Goal: Communication & Community: Answer question/provide support

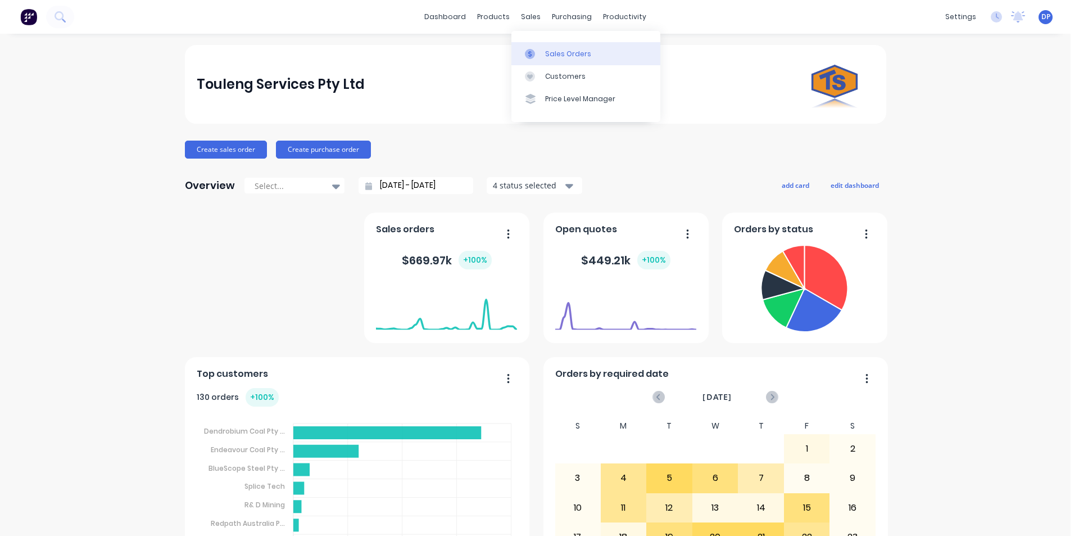
click at [554, 44] on link "Sales Orders" at bounding box center [585, 53] width 149 height 22
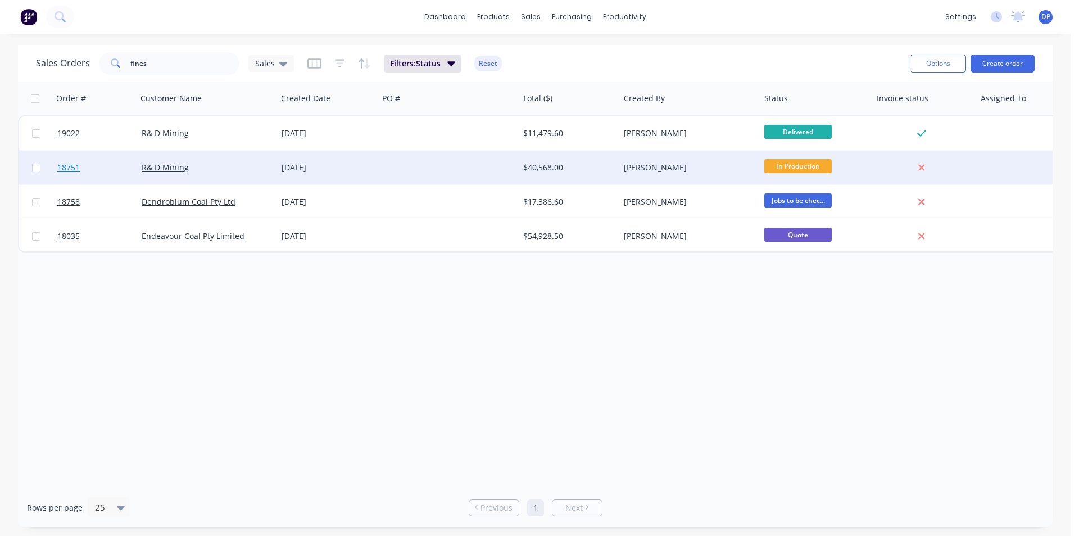
click at [74, 171] on span "18751" at bounding box center [68, 167] width 22 height 11
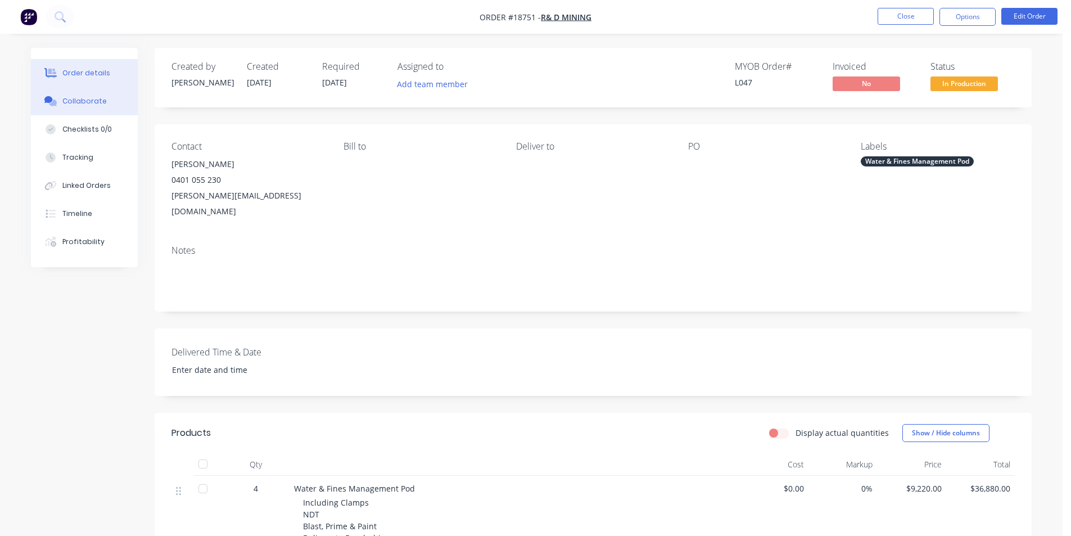
drag, startPoint x: 88, startPoint y: 106, endPoint x: 99, endPoint y: 108, distance: 11.6
click at [88, 106] on div "Collaborate" at bounding box center [84, 101] width 44 height 10
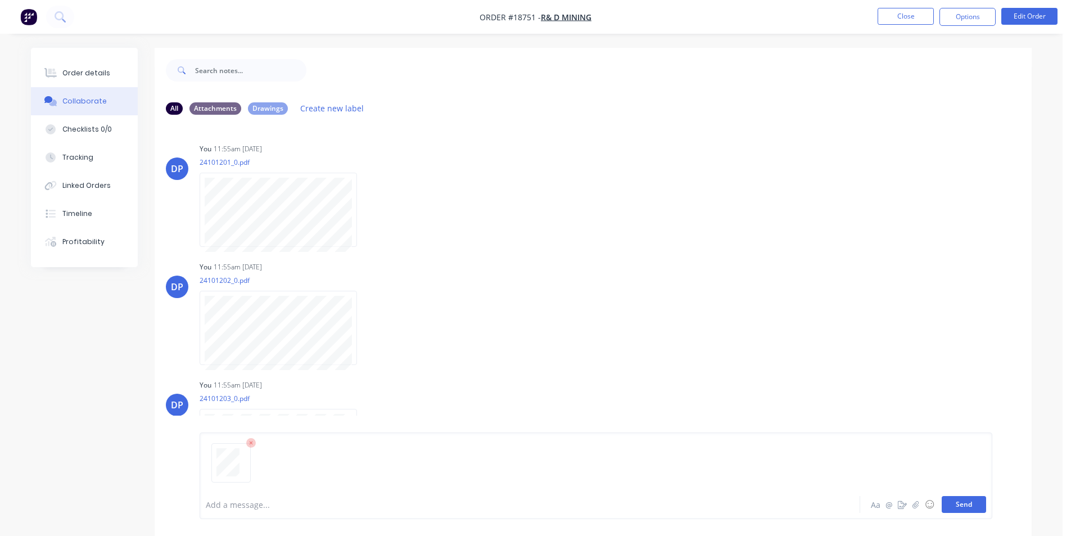
click at [971, 506] on button "Send" at bounding box center [963, 504] width 44 height 17
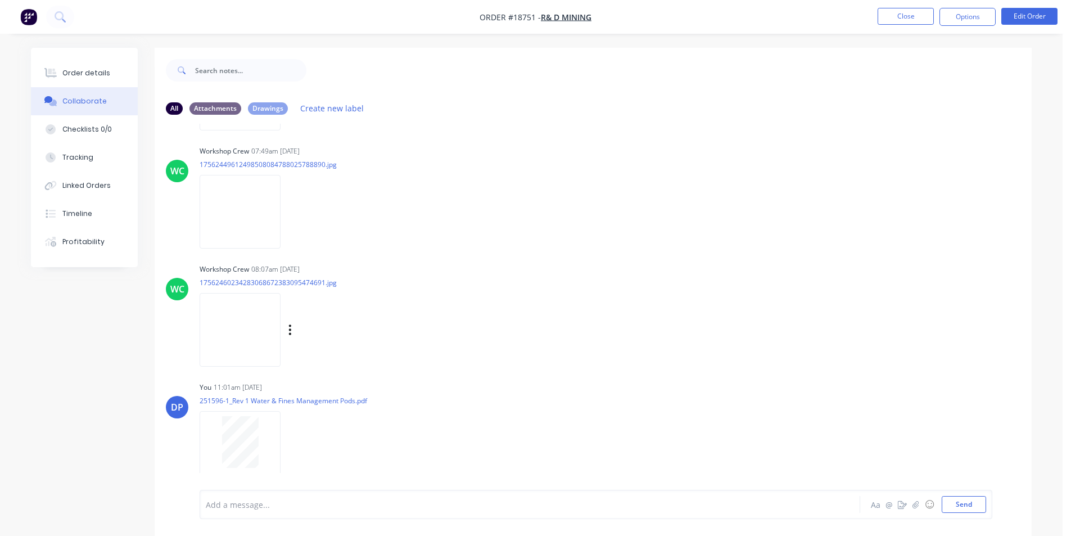
scroll to position [17, 0]
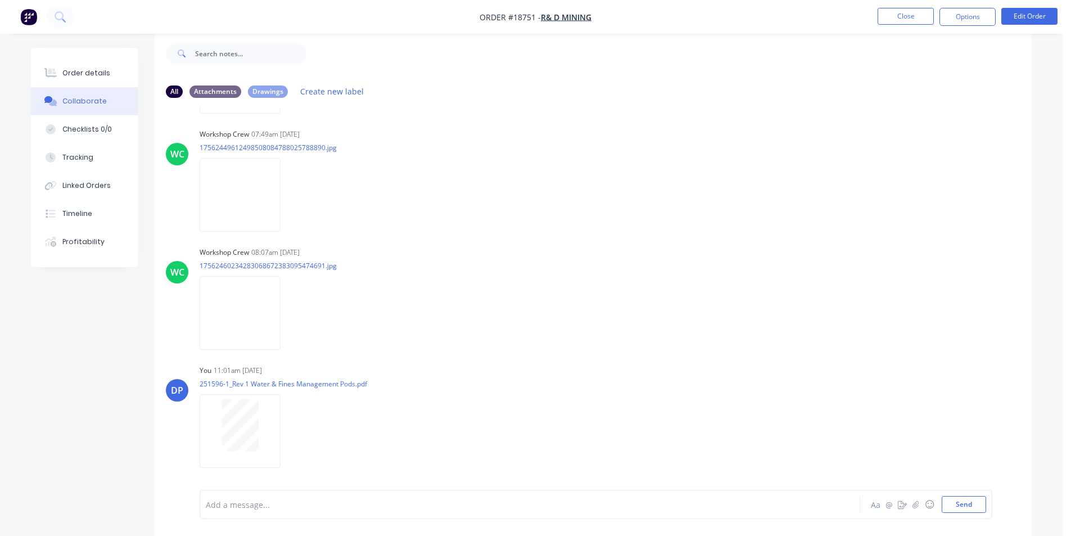
click at [34, 15] on img "button" at bounding box center [28, 16] width 17 height 17
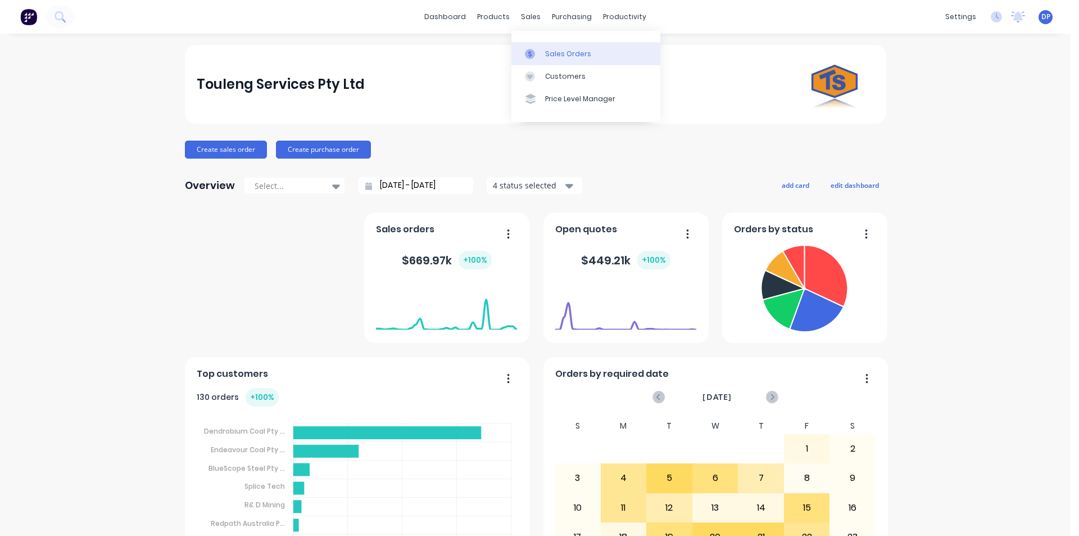
click at [552, 42] on link "Sales Orders" at bounding box center [585, 53] width 149 height 22
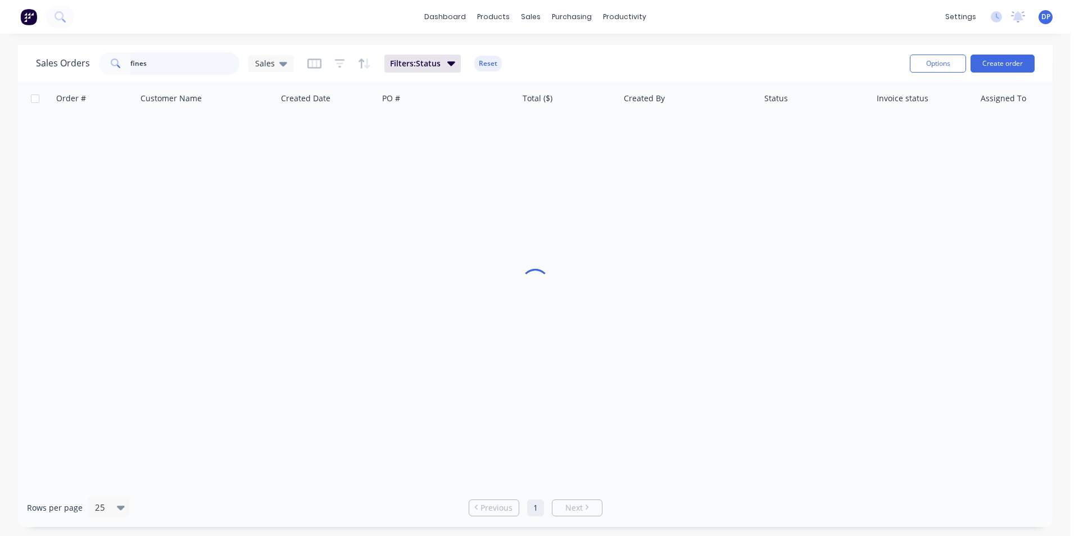
drag, startPoint x: 157, startPoint y: 64, endPoint x: 64, endPoint y: 68, distance: 93.9
click at [65, 68] on div "Sales Orders fines Sales" at bounding box center [165, 63] width 258 height 22
type input "afc"
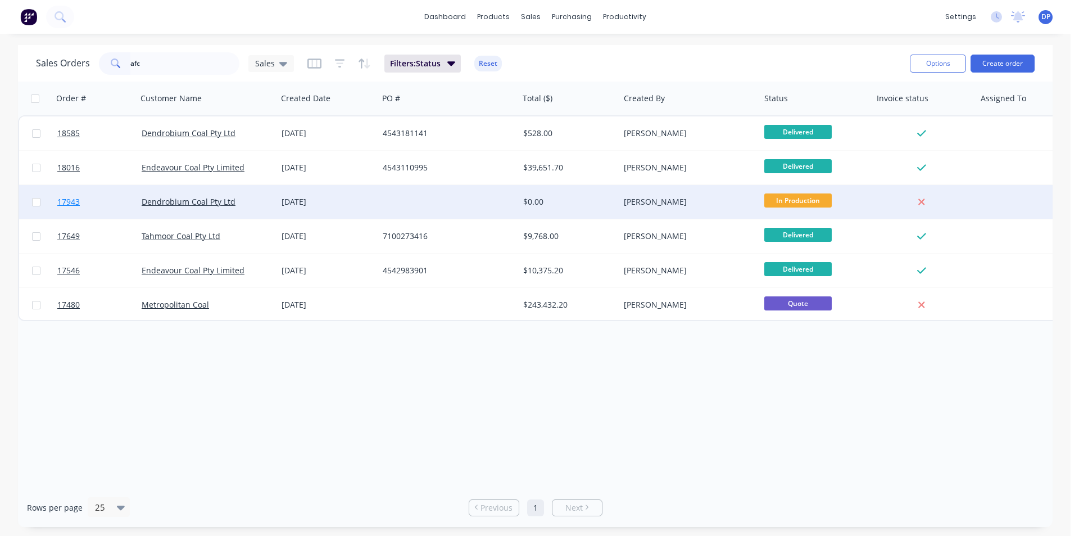
click at [72, 205] on span "17943" at bounding box center [68, 201] width 22 height 11
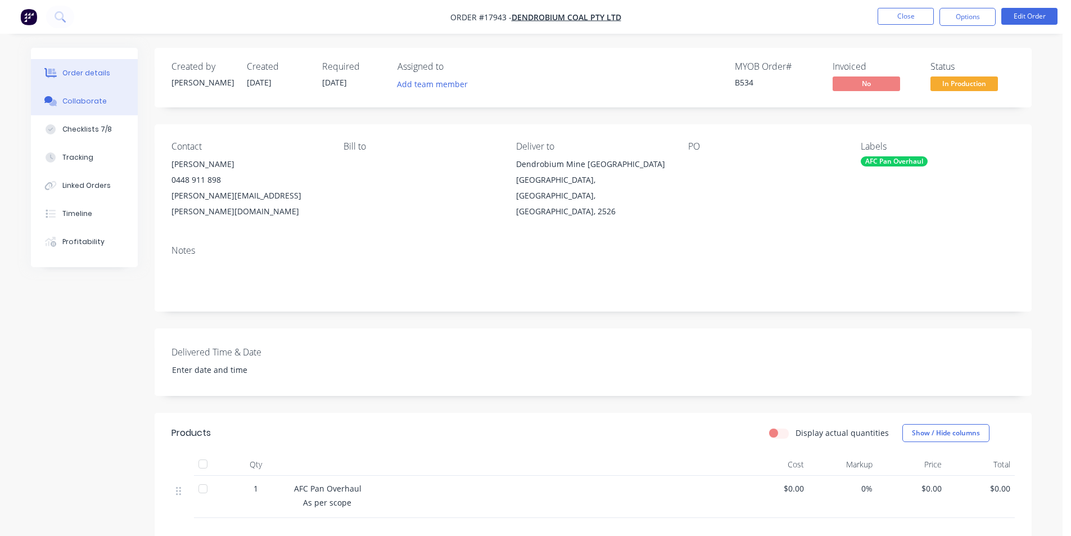
click at [93, 104] on div "Collaborate" at bounding box center [84, 101] width 44 height 10
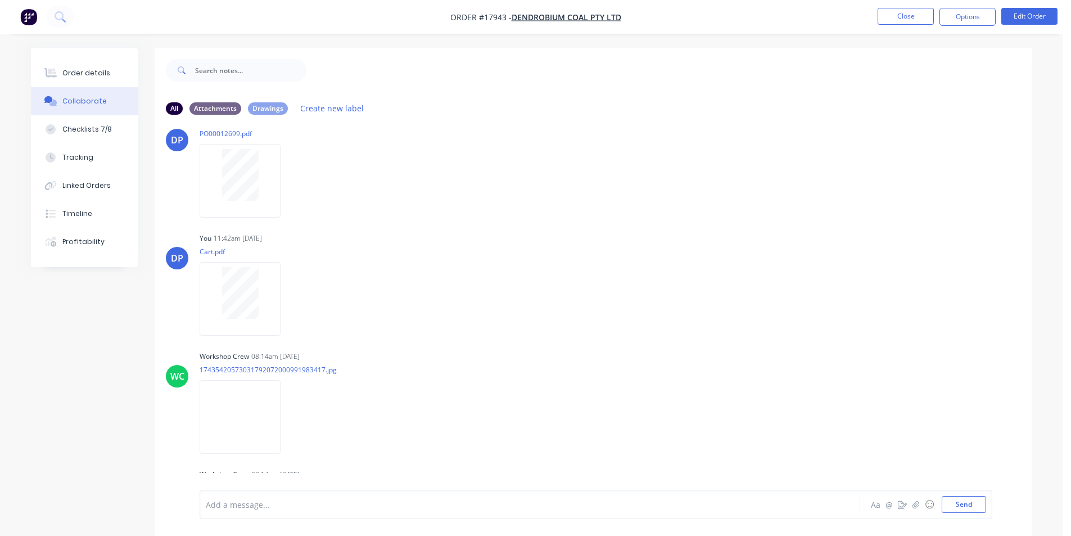
scroll to position [2642, 0]
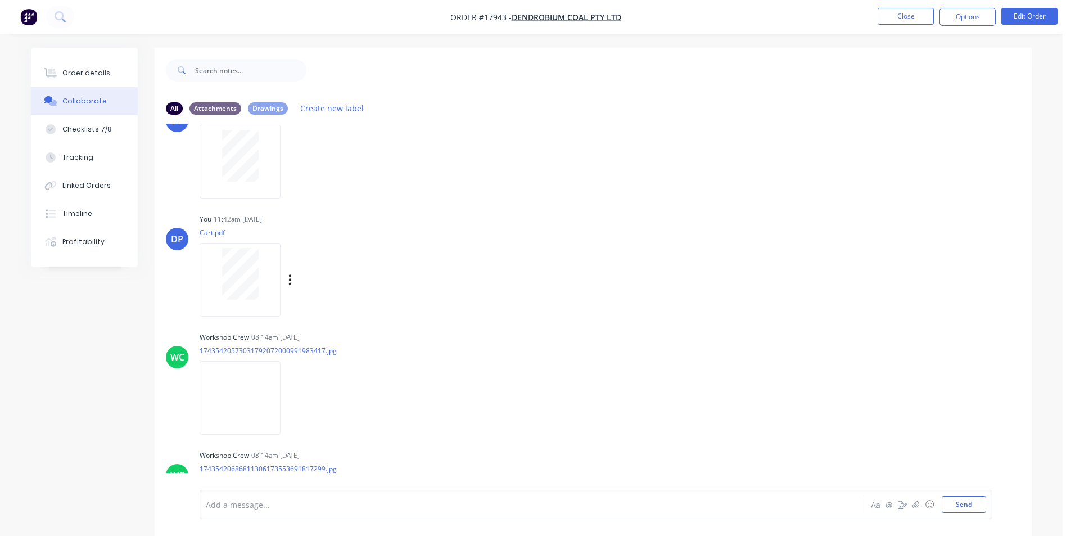
click at [260, 264] on div at bounding box center [240, 274] width 71 height 52
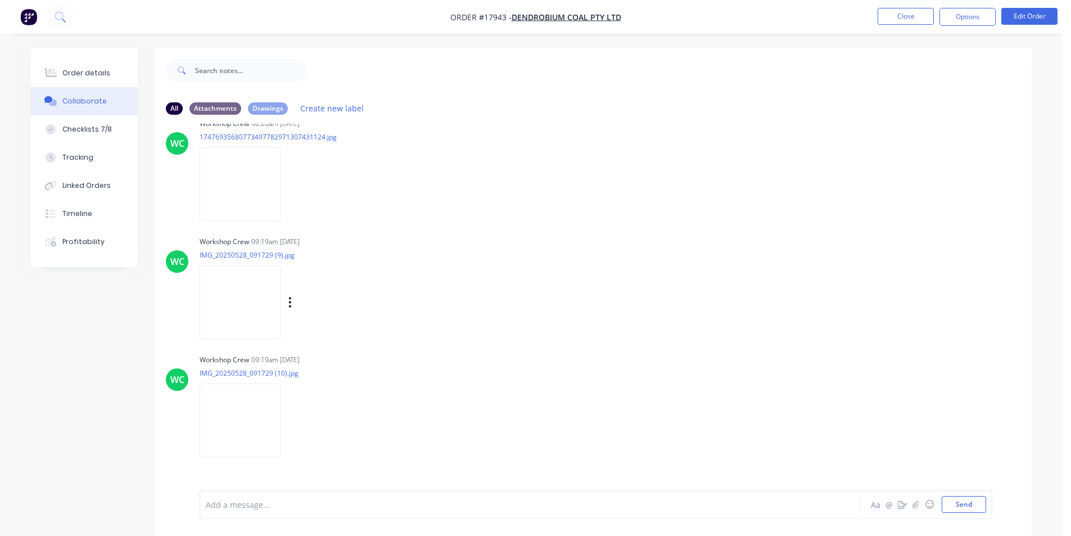
scroll to position [7082, 0]
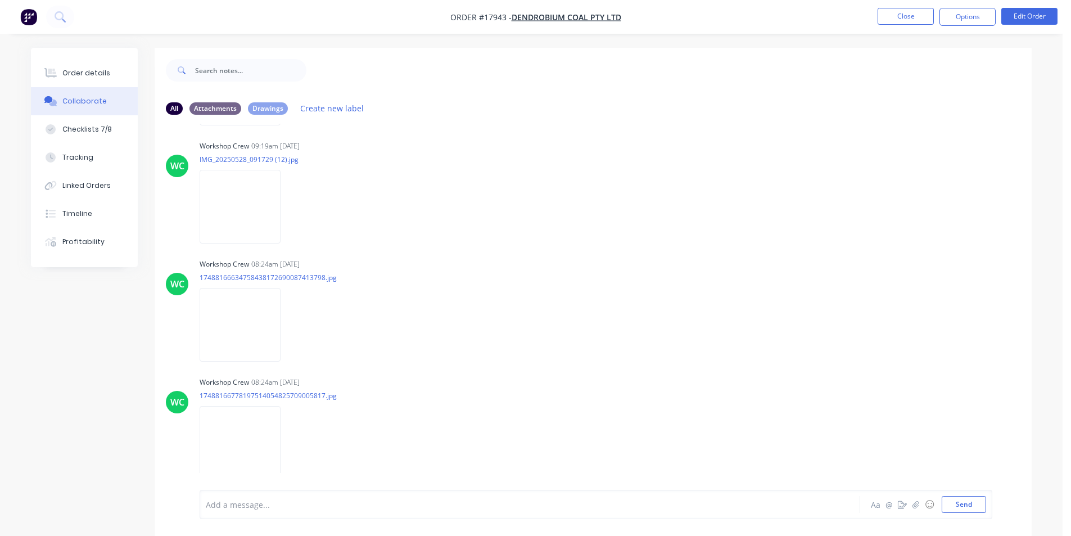
click at [30, 16] on img "button" at bounding box center [28, 16] width 17 height 17
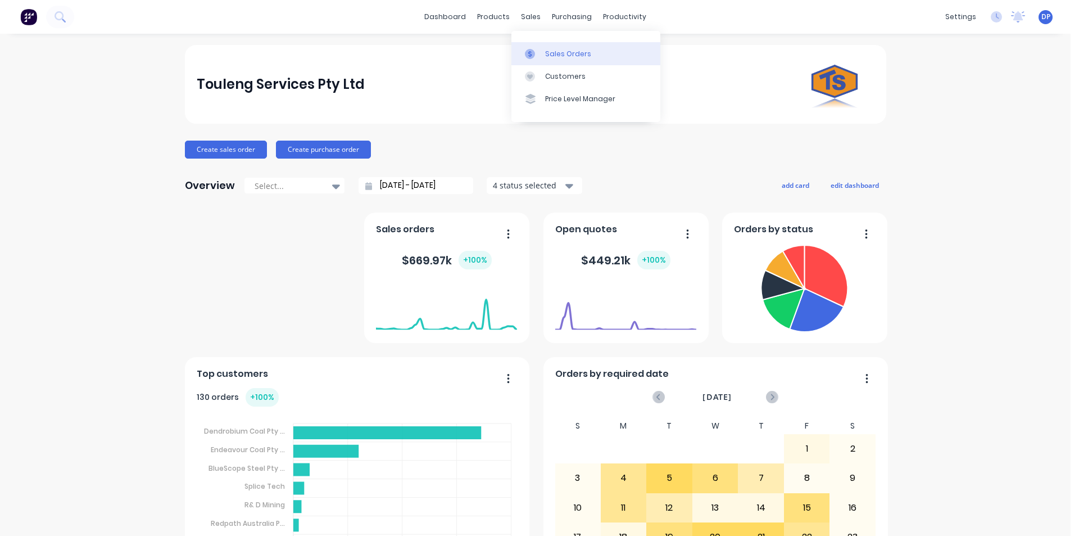
click at [565, 51] on div "Sales Orders" at bounding box center [568, 54] width 46 height 10
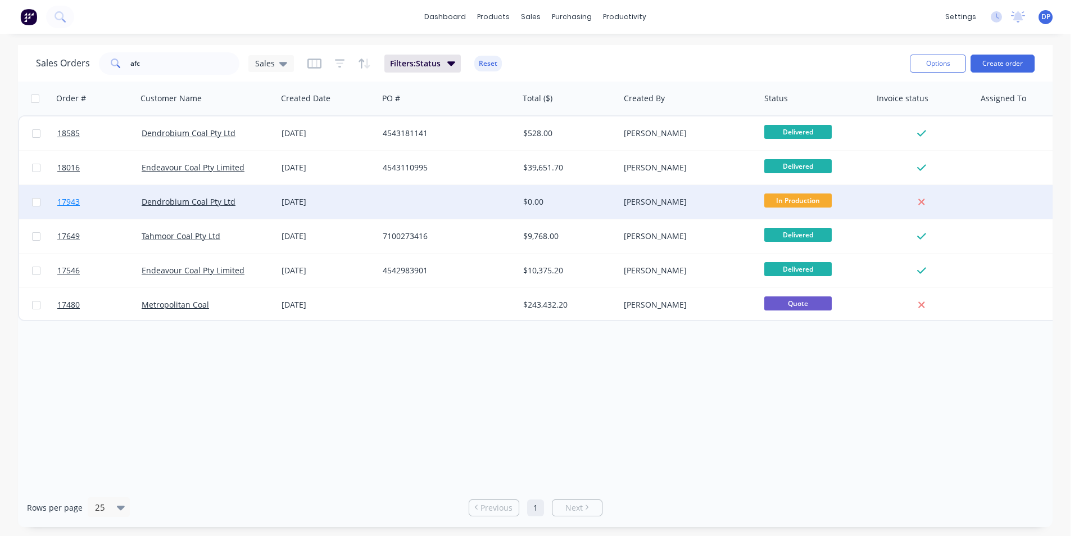
click at [73, 205] on span "17943" at bounding box center [68, 201] width 22 height 11
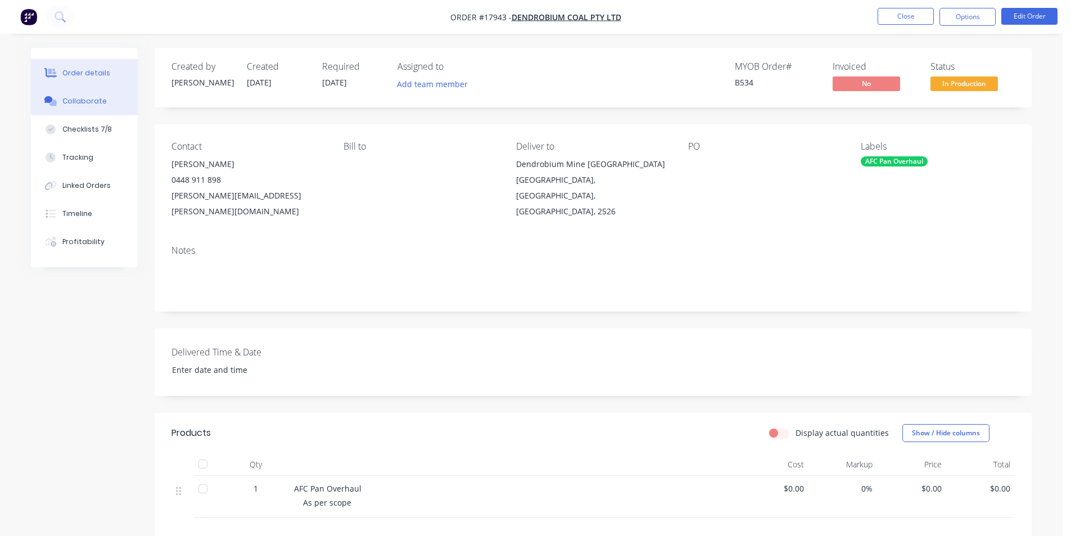
click at [94, 107] on button "Collaborate" at bounding box center [84, 101] width 107 height 28
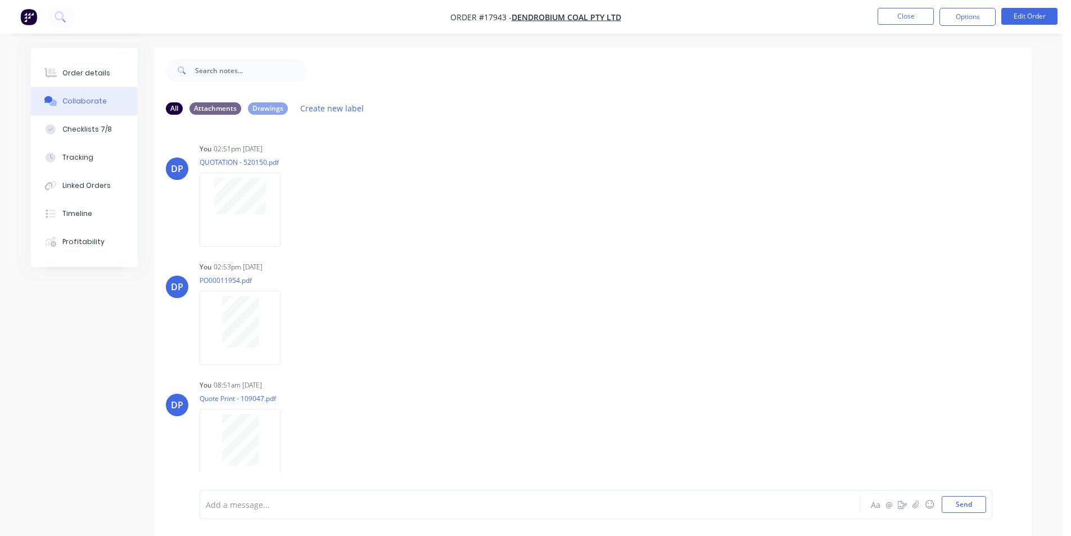
drag, startPoint x: 25, startPoint y: 16, endPoint x: 1075, endPoint y: 523, distance: 1165.2
click at [25, 16] on img "button" at bounding box center [28, 16] width 17 height 17
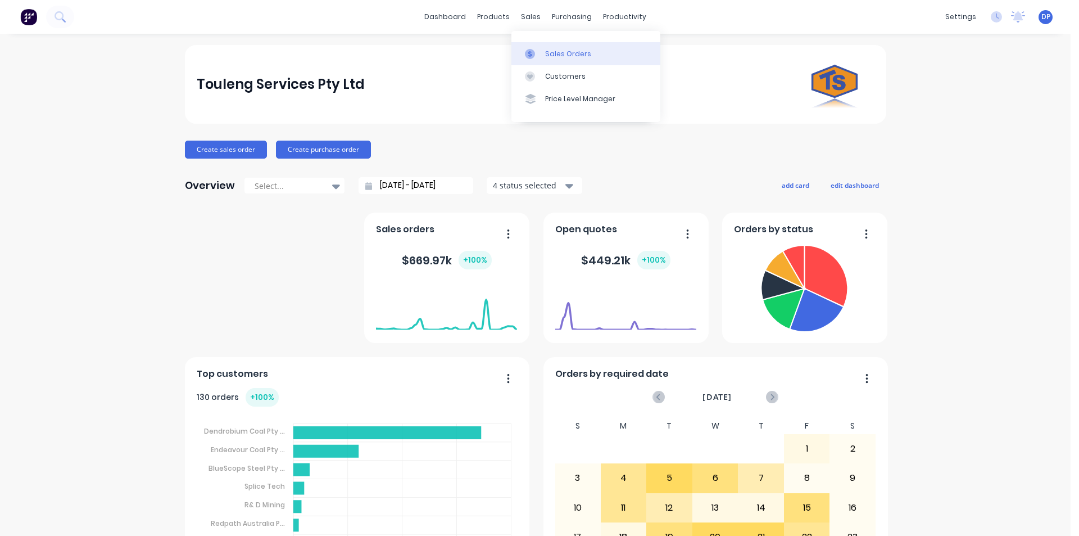
click at [576, 58] on div "Sales Orders" at bounding box center [568, 54] width 46 height 10
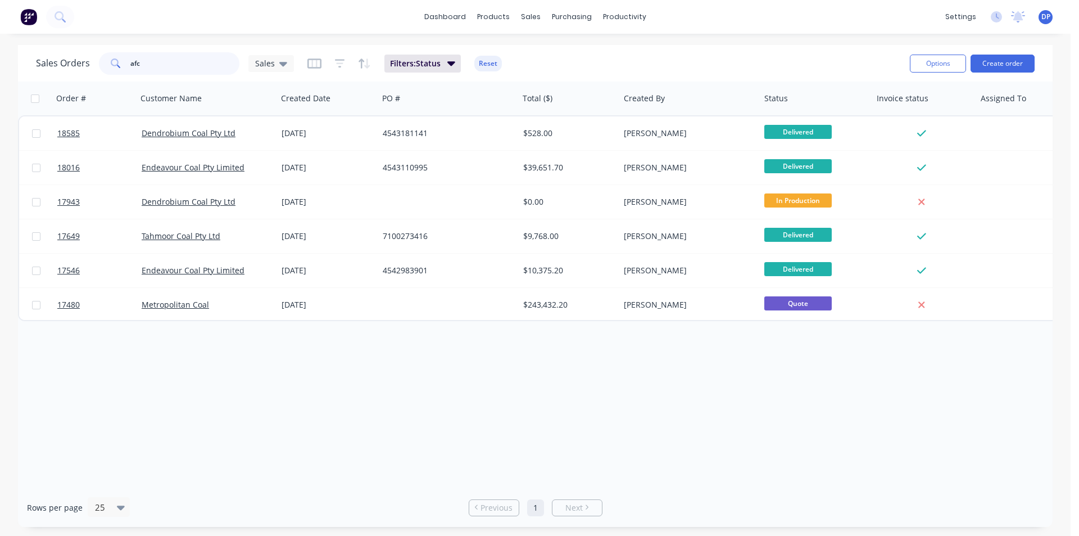
drag, startPoint x: 107, startPoint y: 68, endPoint x: 81, endPoint y: 68, distance: 25.9
click at [81, 68] on div "Sales Orders afc Sales" at bounding box center [165, 63] width 258 height 22
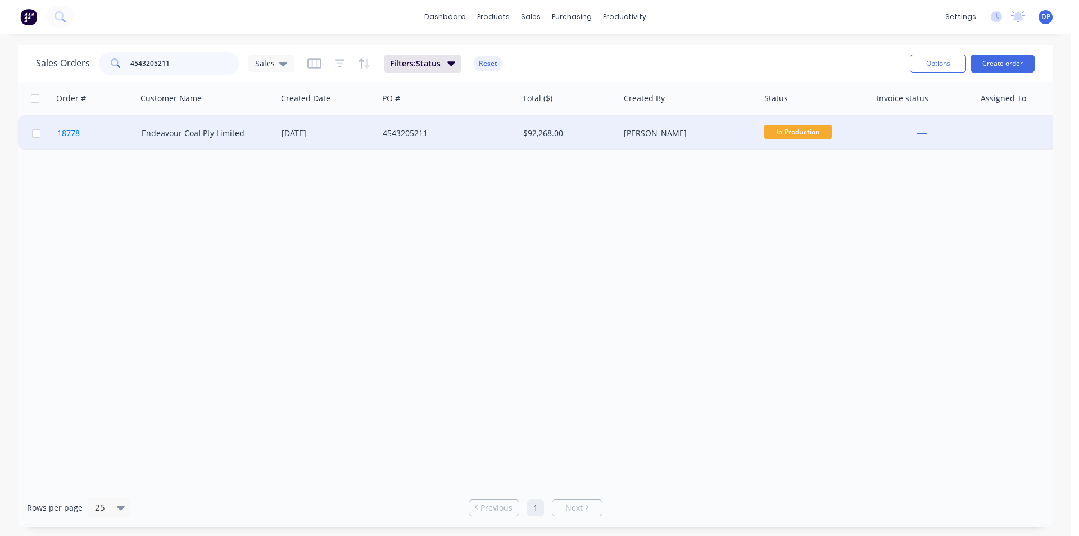
type input "4543205211"
click at [73, 134] on span "18778" at bounding box center [68, 133] width 22 height 11
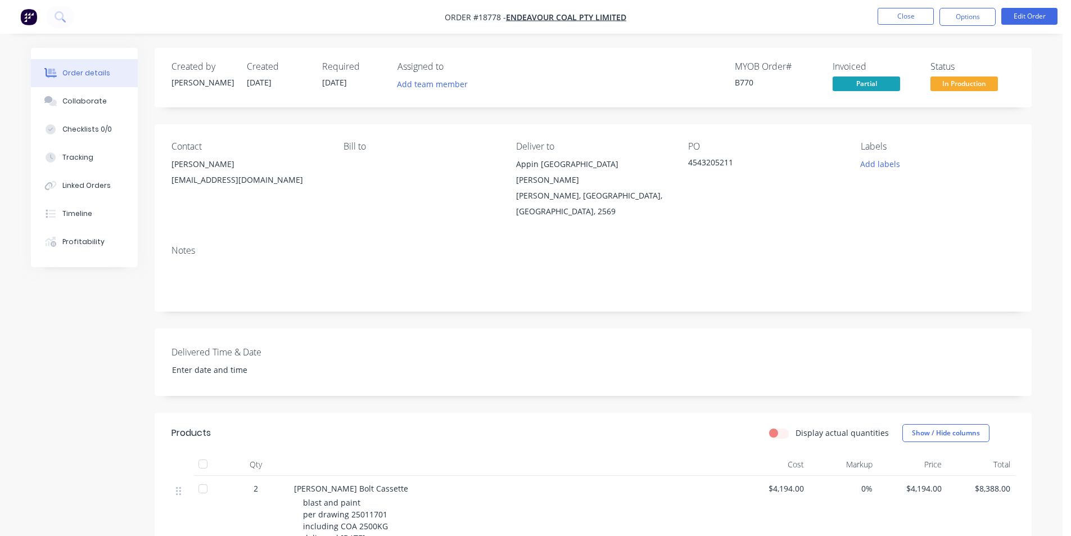
click at [19, 8] on button "button" at bounding box center [29, 17] width 24 height 18
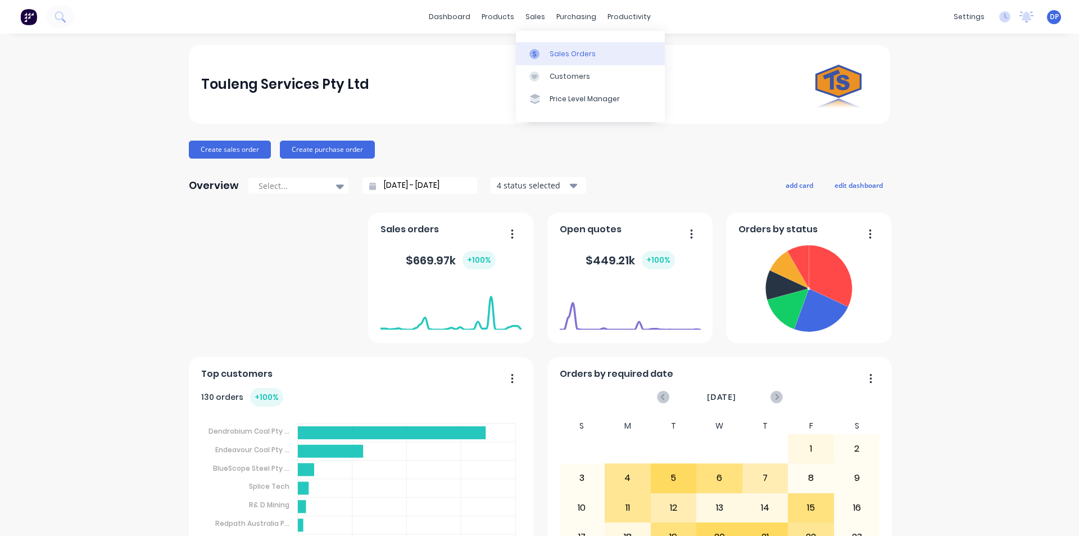
click at [579, 56] on div "Sales Orders" at bounding box center [573, 54] width 46 height 10
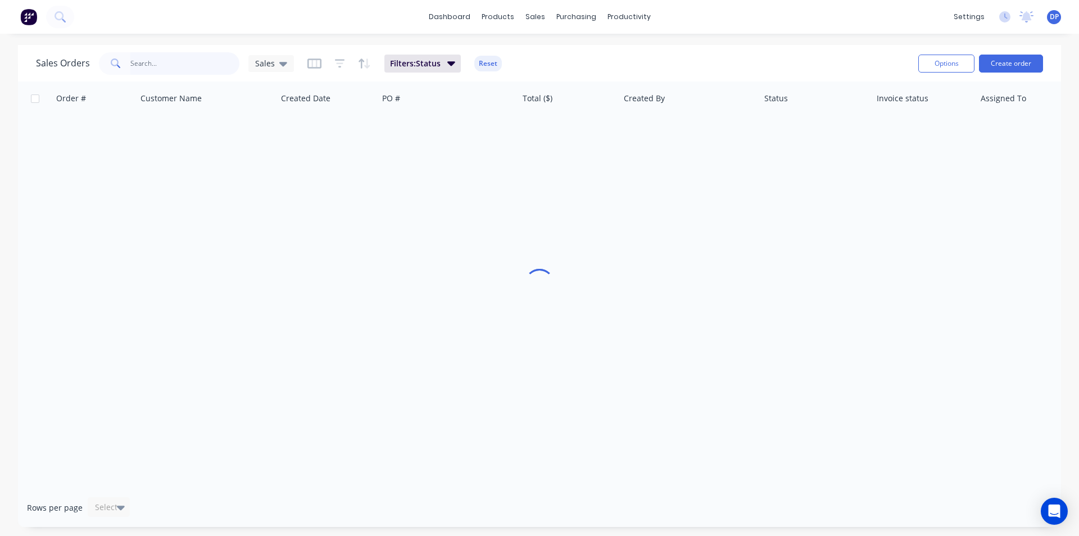
click at [151, 69] on input "text" at bounding box center [185, 63] width 110 height 22
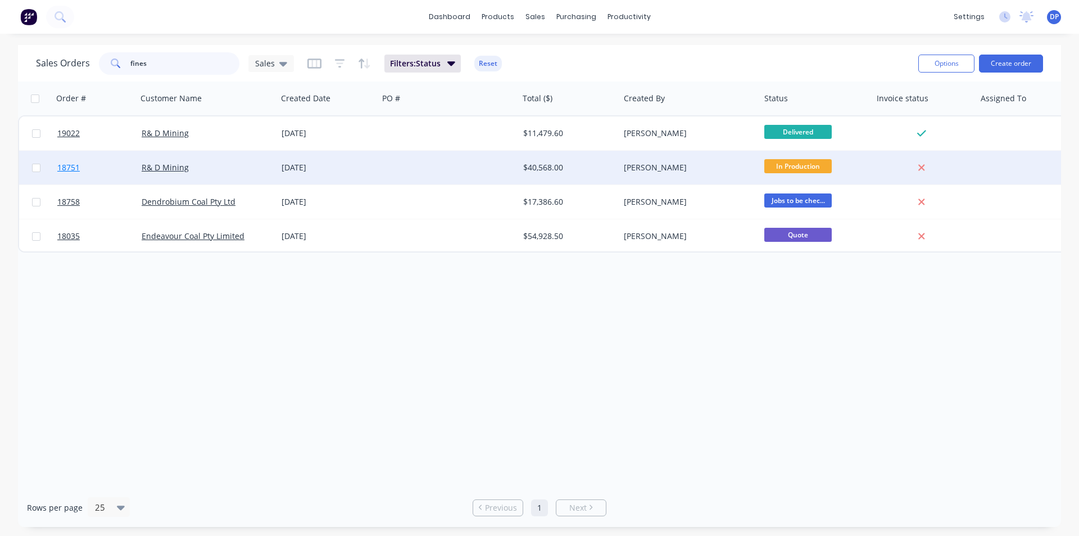
type input "fines"
click at [79, 169] on span "18751" at bounding box center [68, 167] width 22 height 11
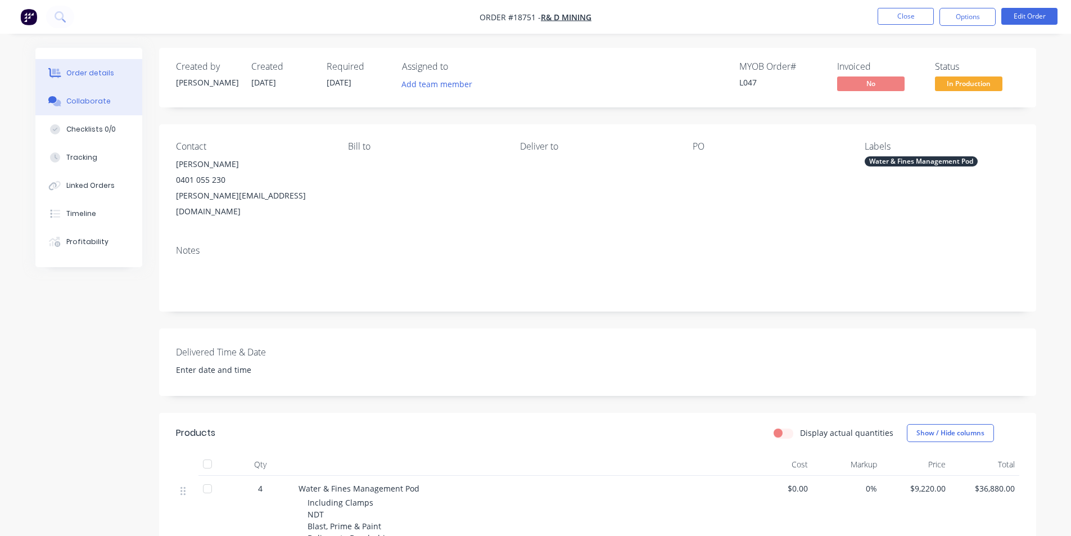
click at [82, 99] on div "Collaborate" at bounding box center [88, 101] width 44 height 10
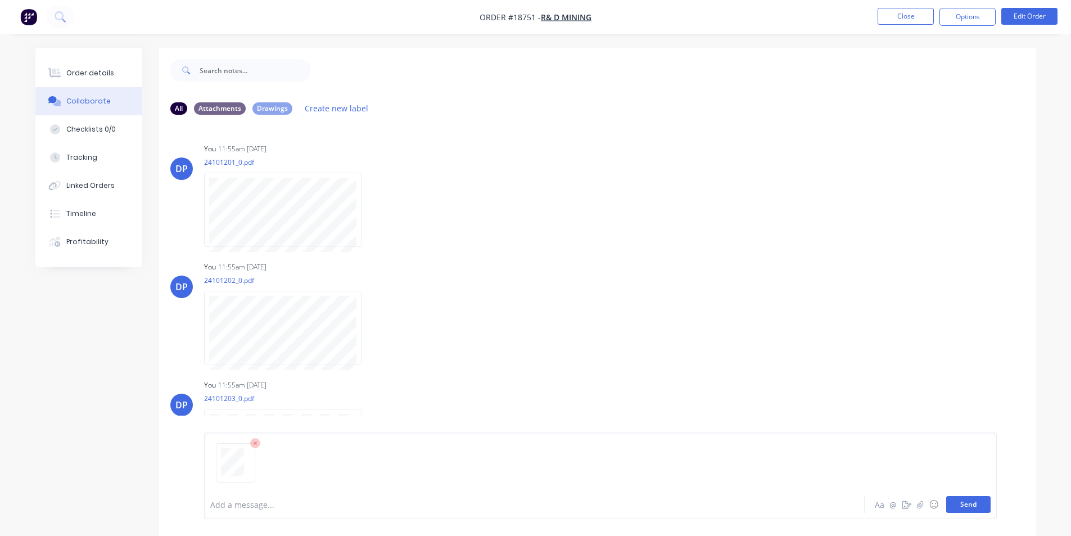
click at [954, 502] on button "Send" at bounding box center [968, 504] width 44 height 17
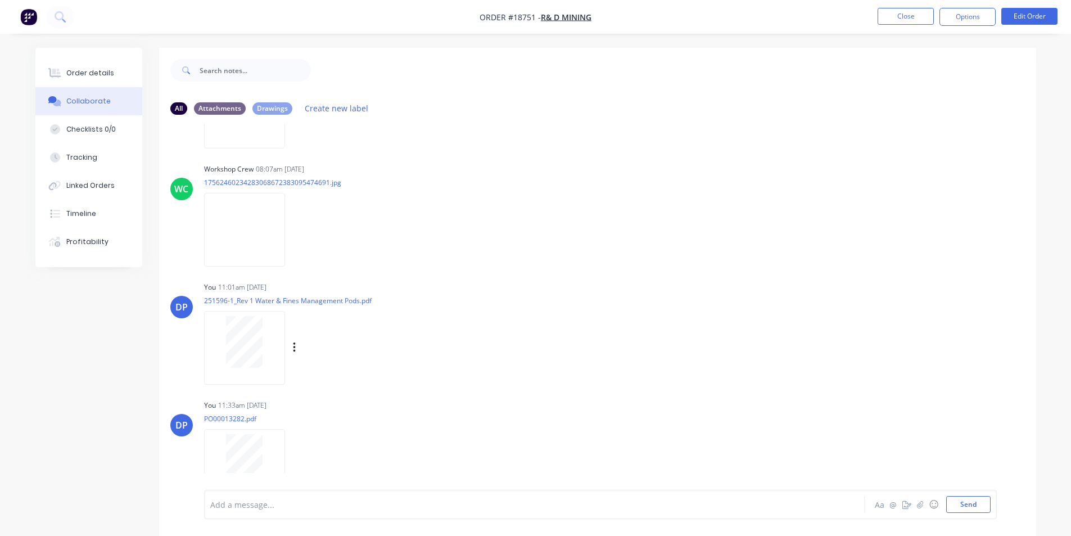
scroll to position [6075, 0]
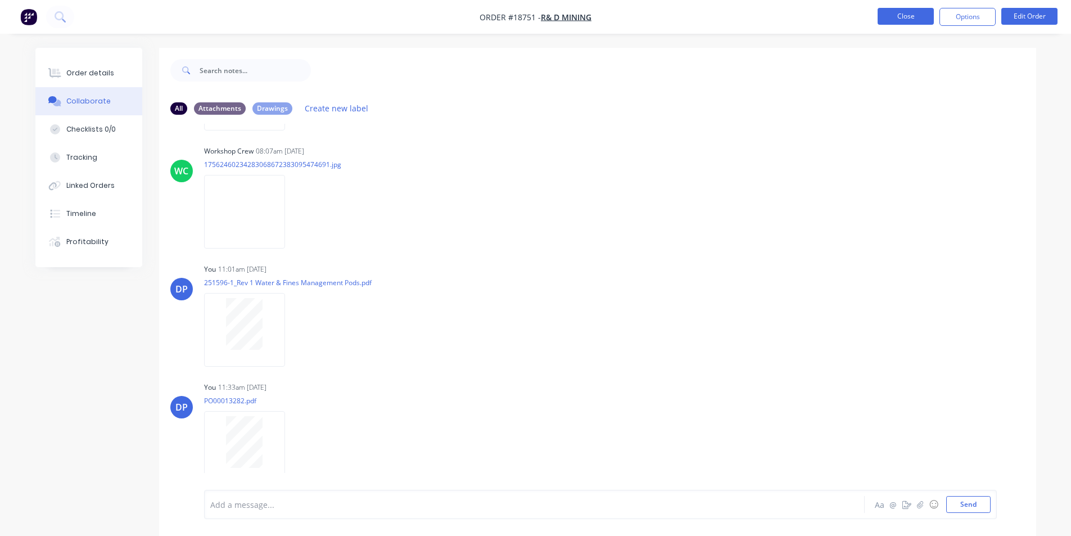
click at [900, 18] on button "Close" at bounding box center [905, 16] width 56 height 17
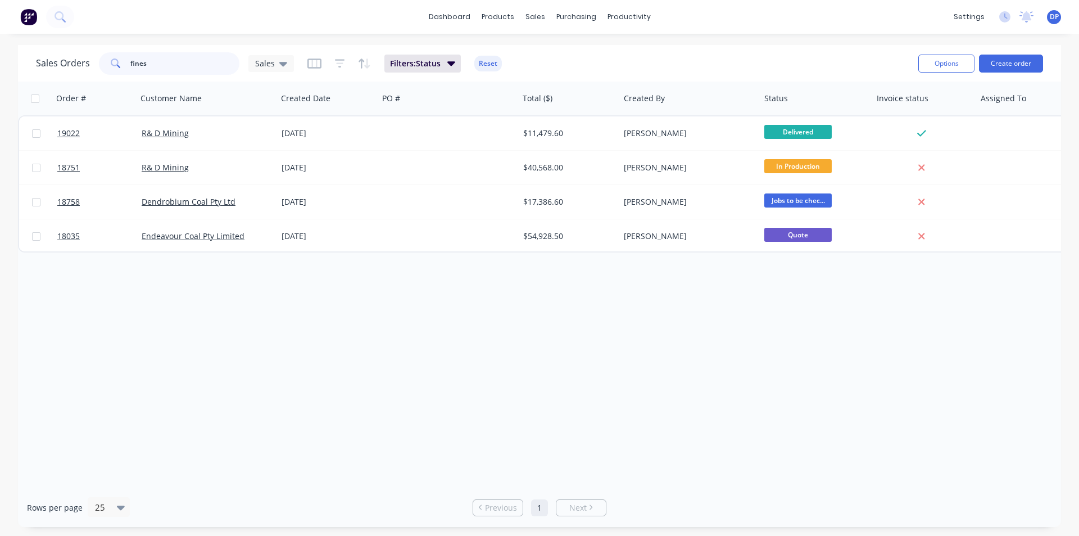
drag, startPoint x: 169, startPoint y: 64, endPoint x: 59, endPoint y: 67, distance: 109.6
click at [61, 69] on div "Sales Orders fines Sales" at bounding box center [165, 63] width 258 height 22
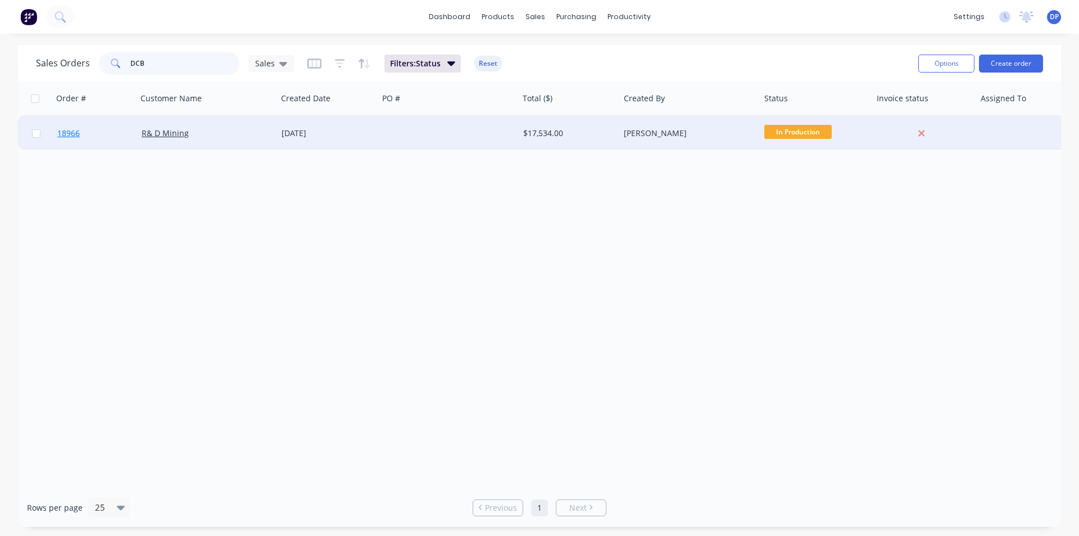
type input "DCB"
click at [64, 132] on span "18966" at bounding box center [68, 133] width 22 height 11
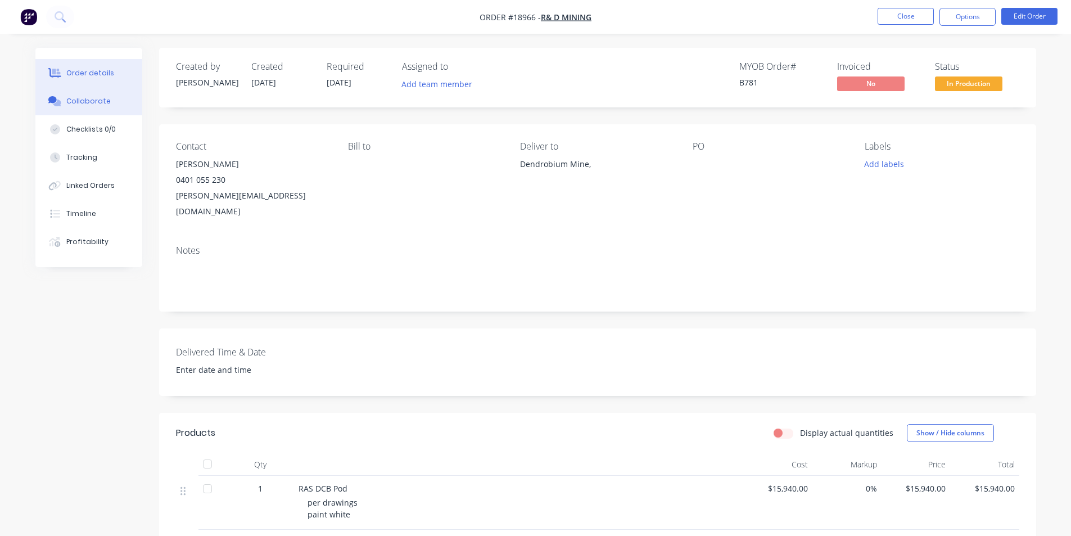
click at [81, 97] on div "Collaborate" at bounding box center [88, 101] width 44 height 10
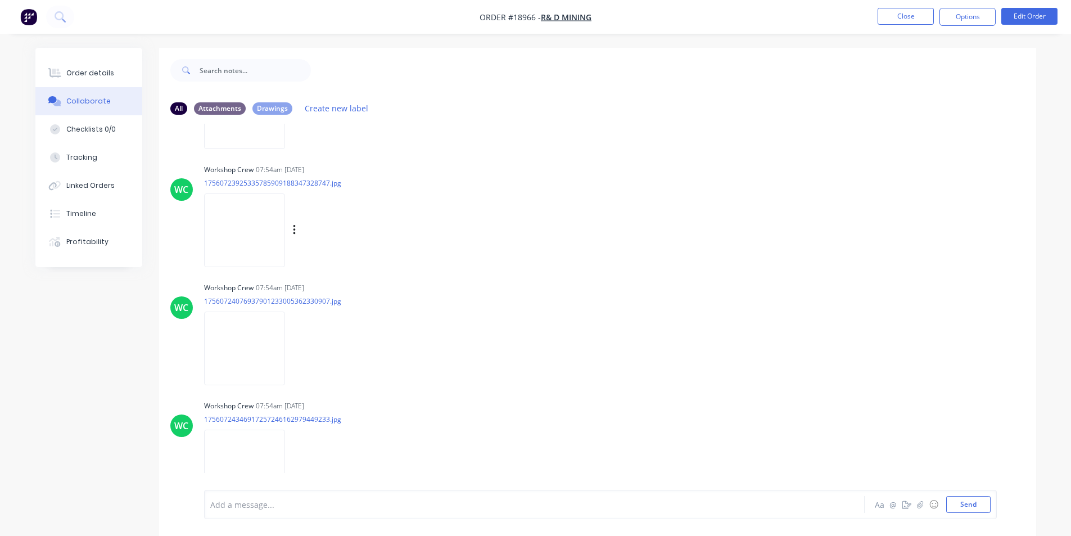
scroll to position [1944, 0]
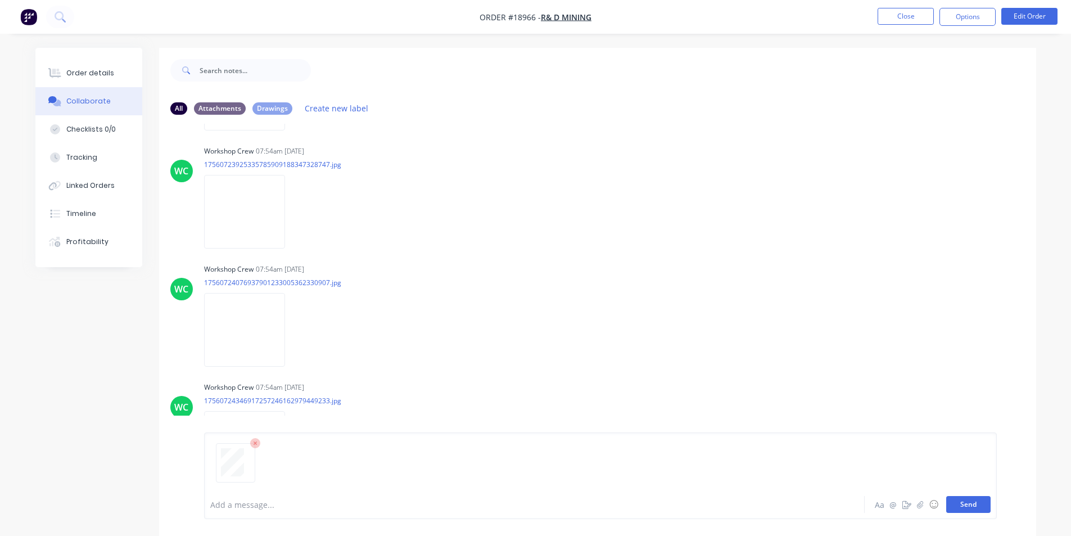
click at [962, 496] on button "Send" at bounding box center [968, 504] width 44 height 17
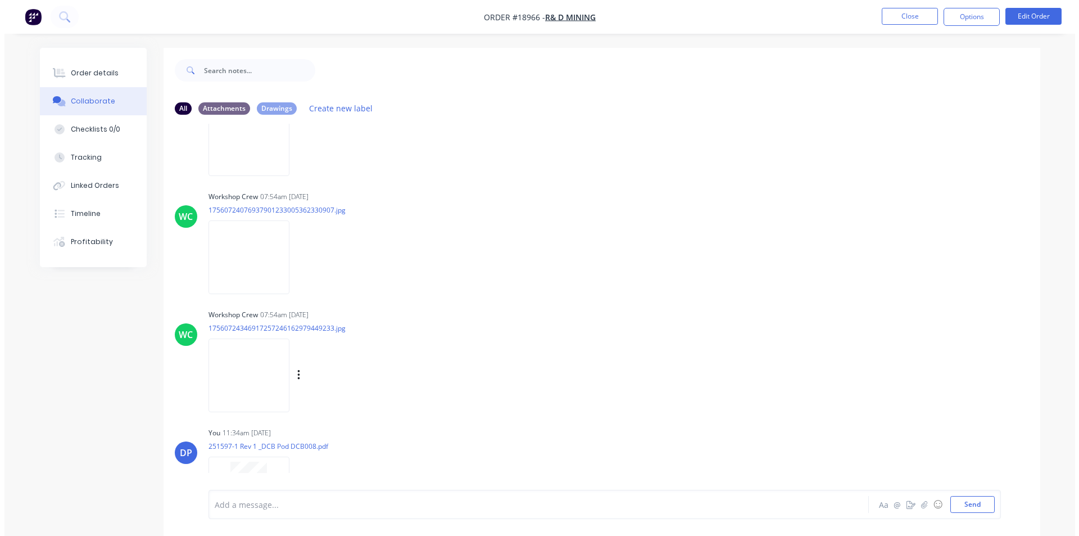
scroll to position [2062, 0]
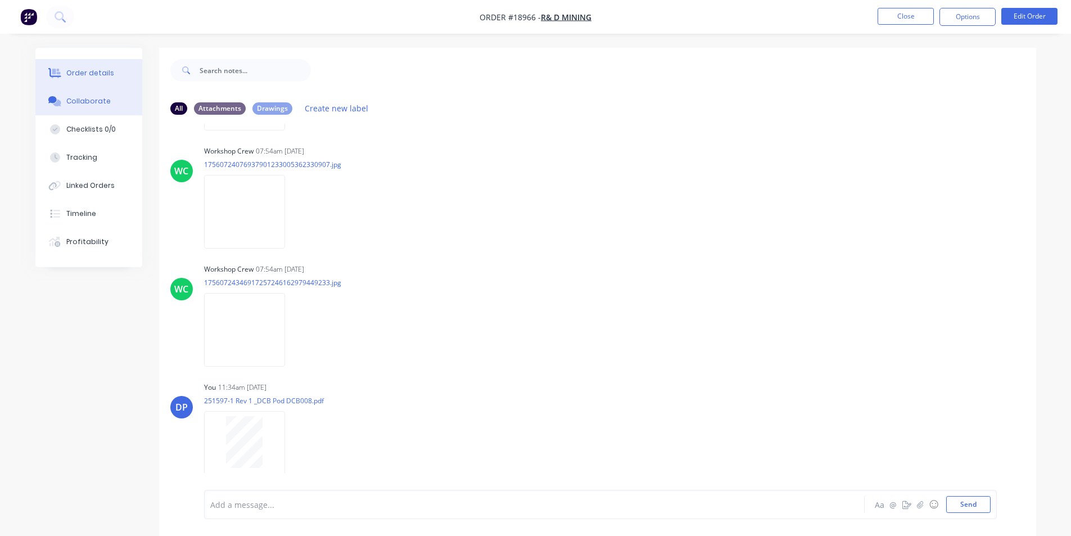
click at [80, 74] on div "Order details" at bounding box center [90, 73] width 48 height 10
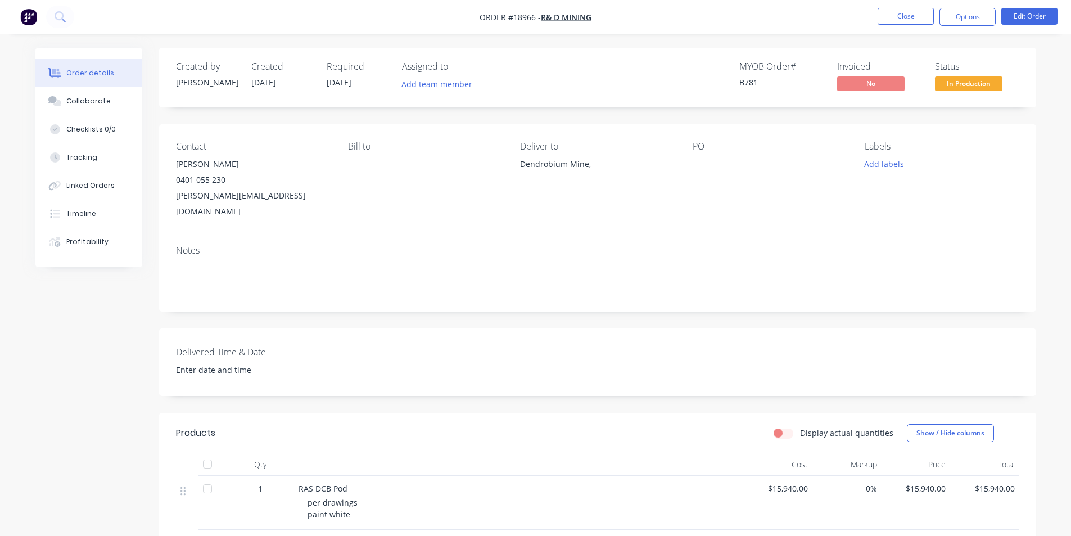
click at [29, 15] on img "button" at bounding box center [28, 16] width 17 height 17
